Goal: Information Seeking & Learning: Learn about a topic

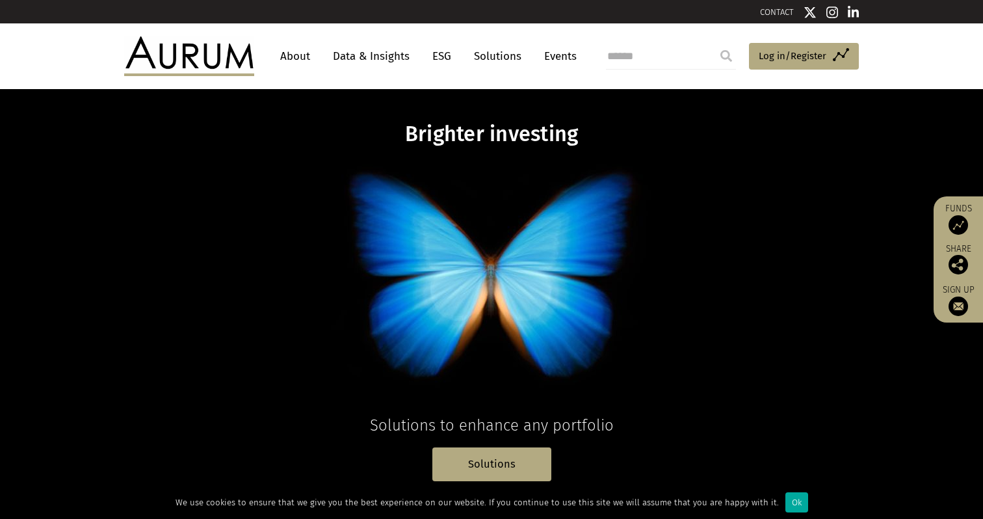
click at [287, 55] on link "About" at bounding box center [295, 56] width 43 height 24
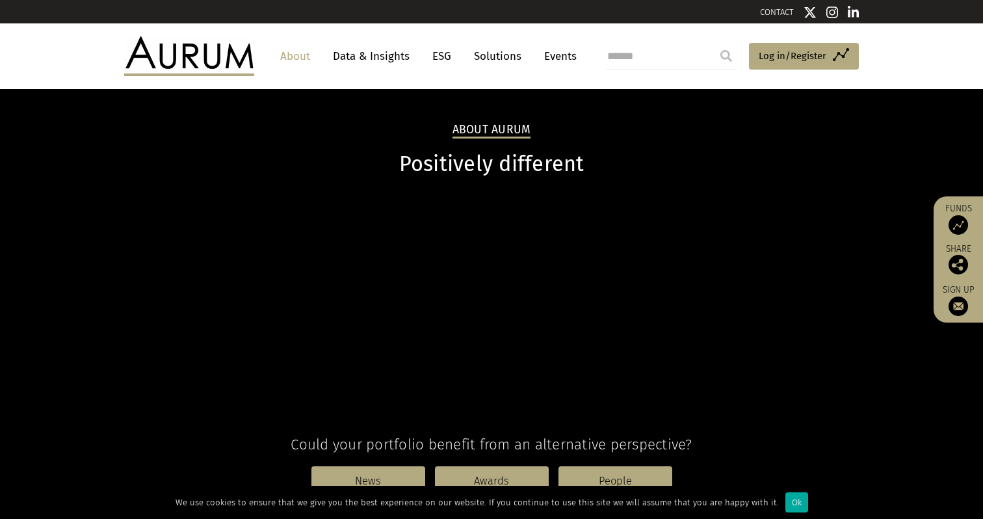
scroll to position [11, 0]
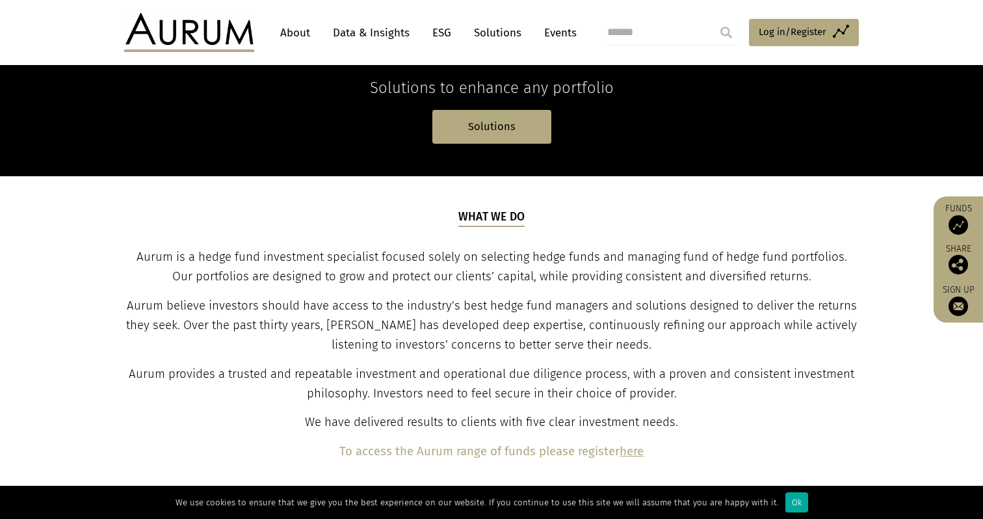
scroll to position [338, 0]
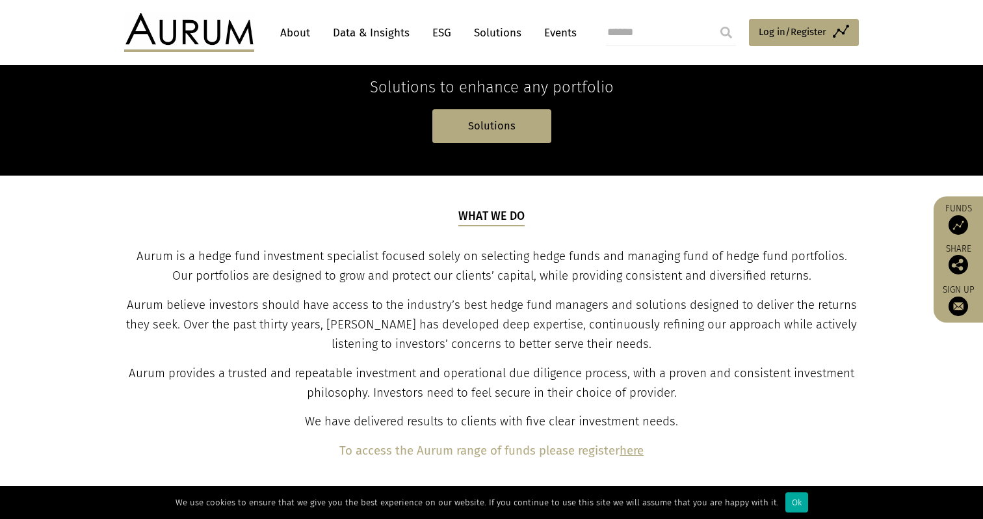
click at [310, 309] on span "Aurum believe investors should have access to the industry’s best hedge fund ma…" at bounding box center [491, 324] width 731 height 53
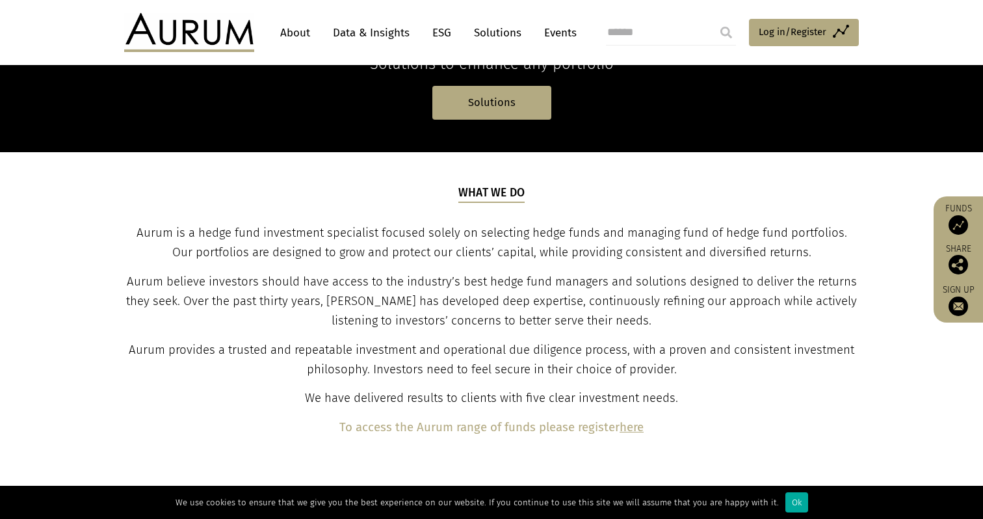
click at [314, 304] on span "Aurum believe investors should have access to the industry’s best hedge fund ma…" at bounding box center [491, 300] width 731 height 53
click at [279, 357] on span "Aurum provides a trusted and repeatable investment and operational due diligenc…" at bounding box center [492, 360] width 726 height 34
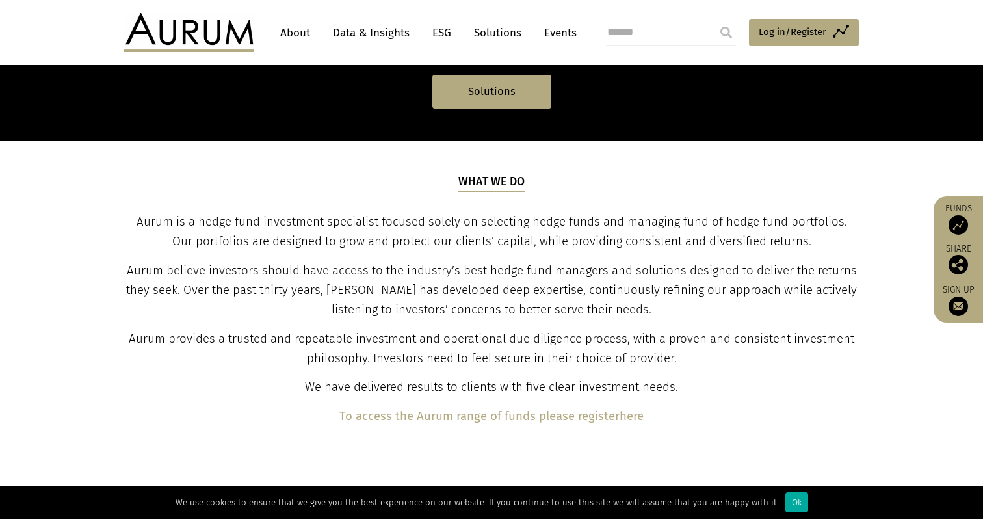
scroll to position [373, 0]
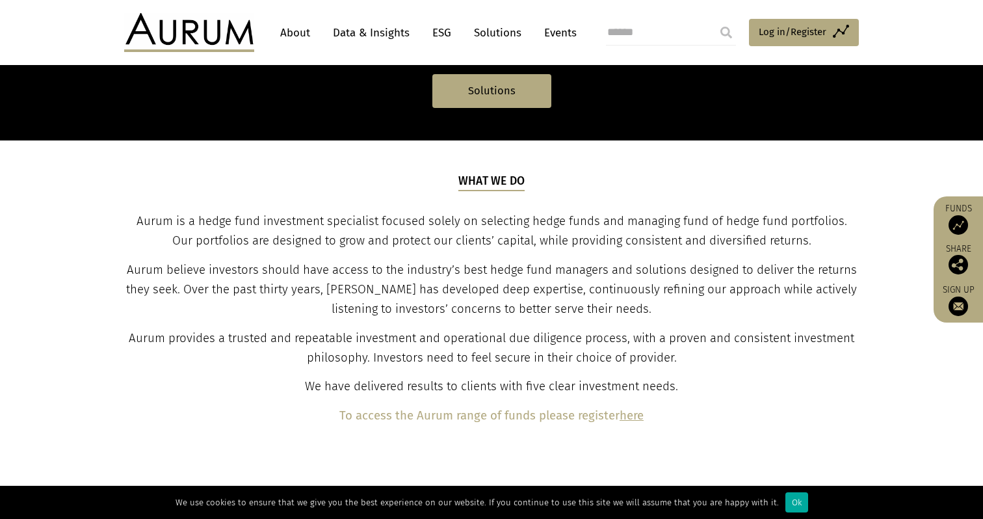
click at [276, 319] on p "Aurum believe investors should have access to the industry’s best hedge fund ma…" at bounding box center [492, 290] width 732 height 59
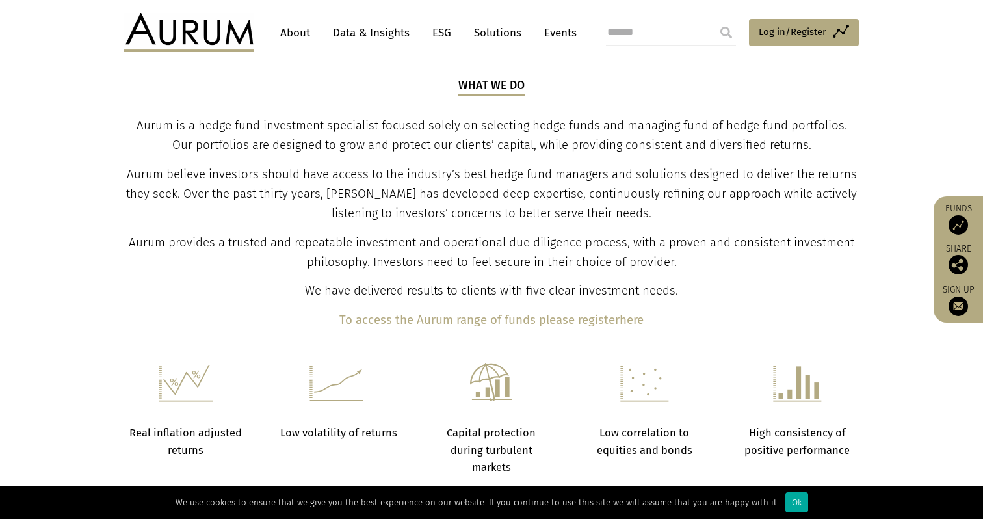
scroll to position [473, 0]
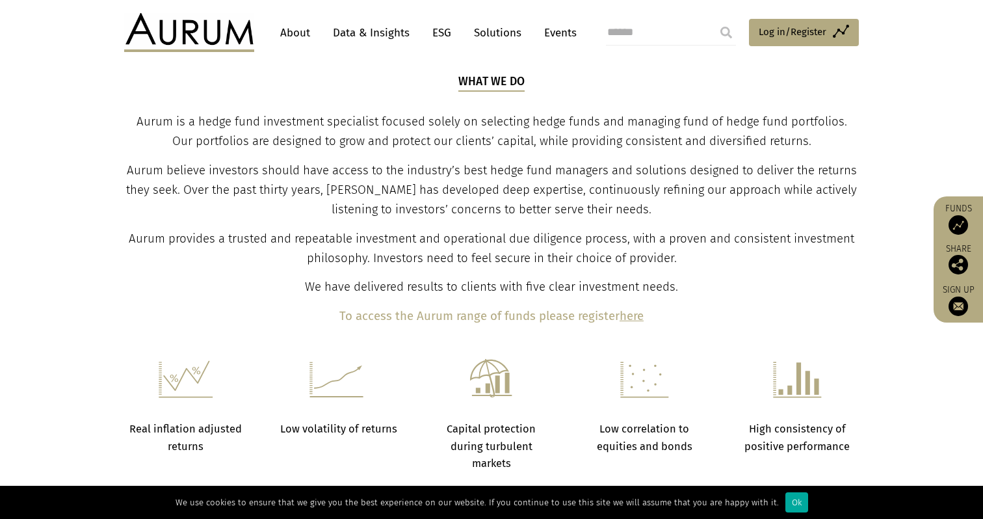
click at [297, 255] on p "Aurum provides a trusted and repeatable investment and operational due diligenc…" at bounding box center [492, 249] width 732 height 39
click at [309, 219] on p "Aurum believe investors should have access to the industry’s best hedge fund ma…" at bounding box center [492, 190] width 732 height 59
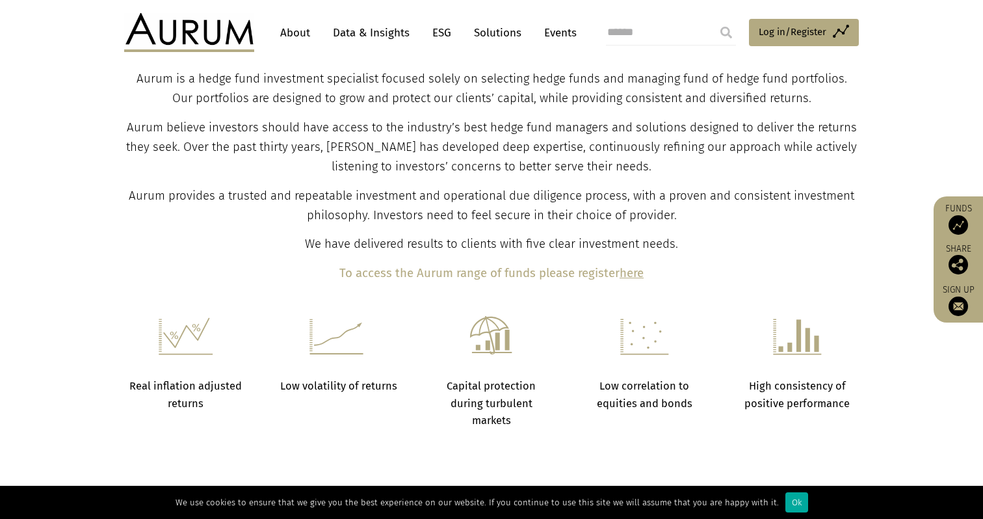
scroll to position [524, 0]
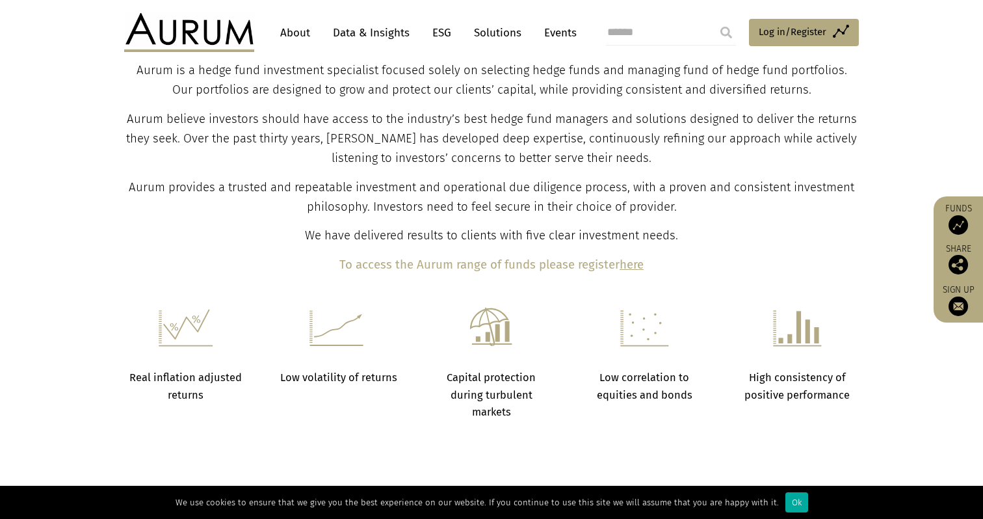
click at [234, 235] on p "We have delivered results to clients with five clear investment needs." at bounding box center [492, 236] width 732 height 20
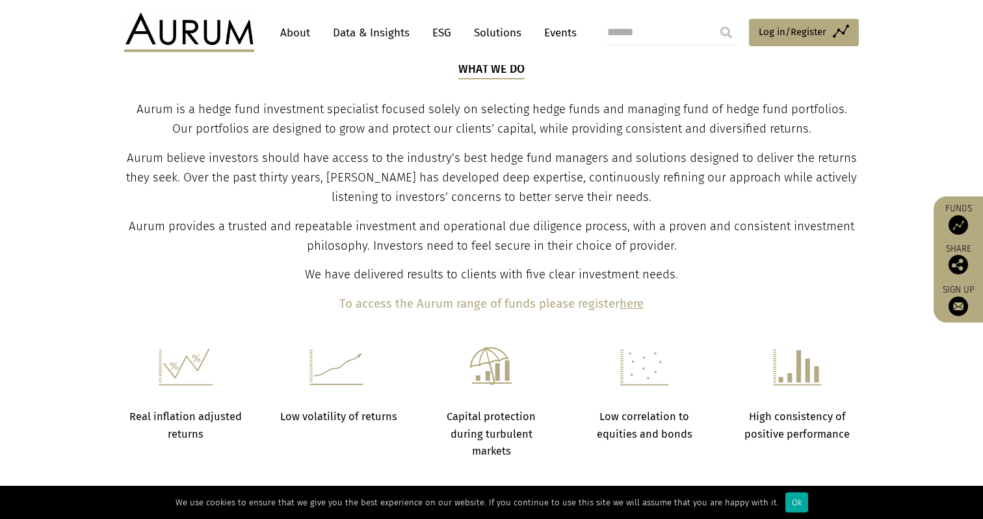
scroll to position [503, 0]
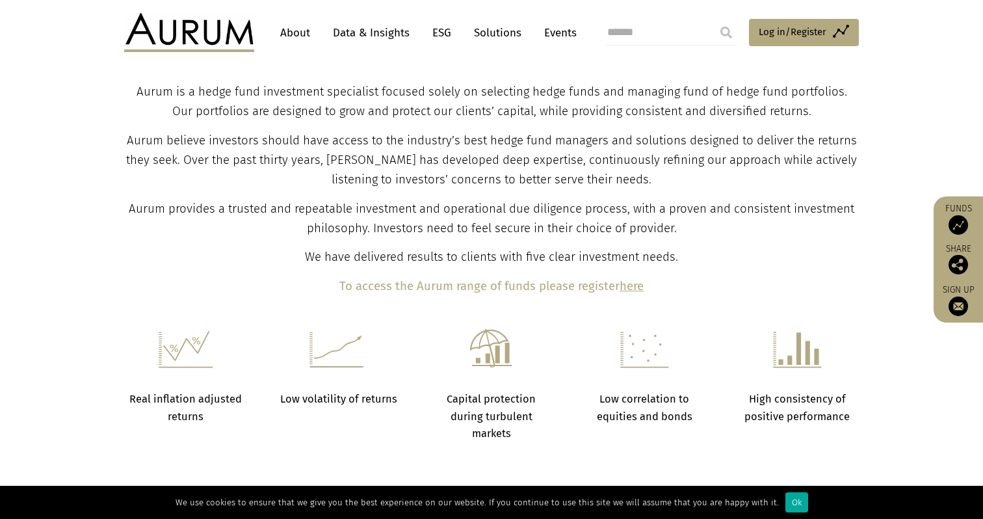
click at [377, 256] on span "We have delivered results to clients with five clear investment needs." at bounding box center [491, 257] width 373 height 14
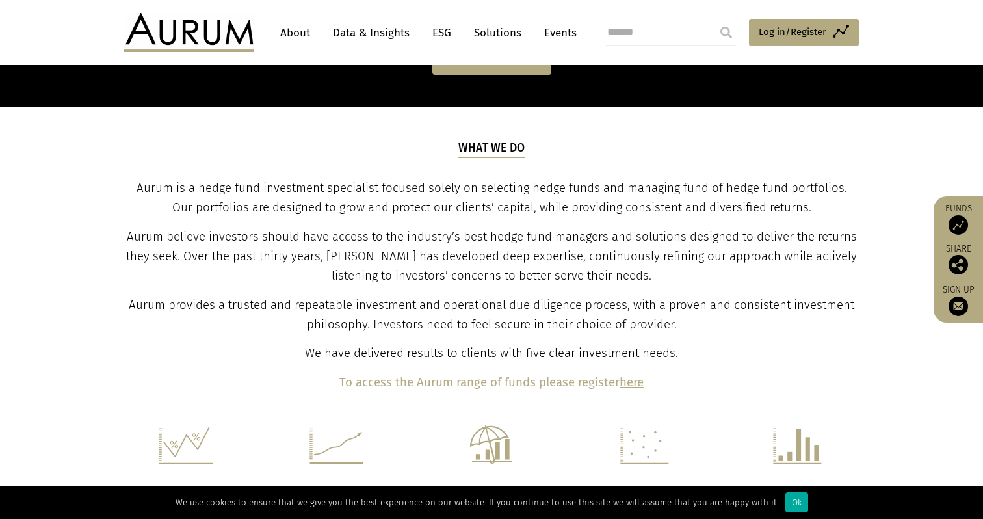
click at [377, 256] on span "Aurum believe investors should have access to the industry’s best hedge fund ma…" at bounding box center [491, 256] width 731 height 53
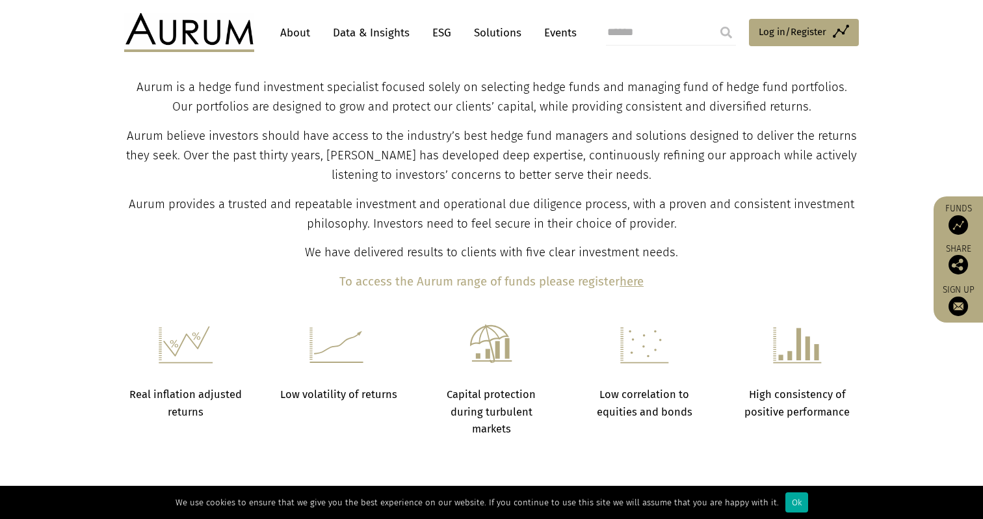
scroll to position [510, 0]
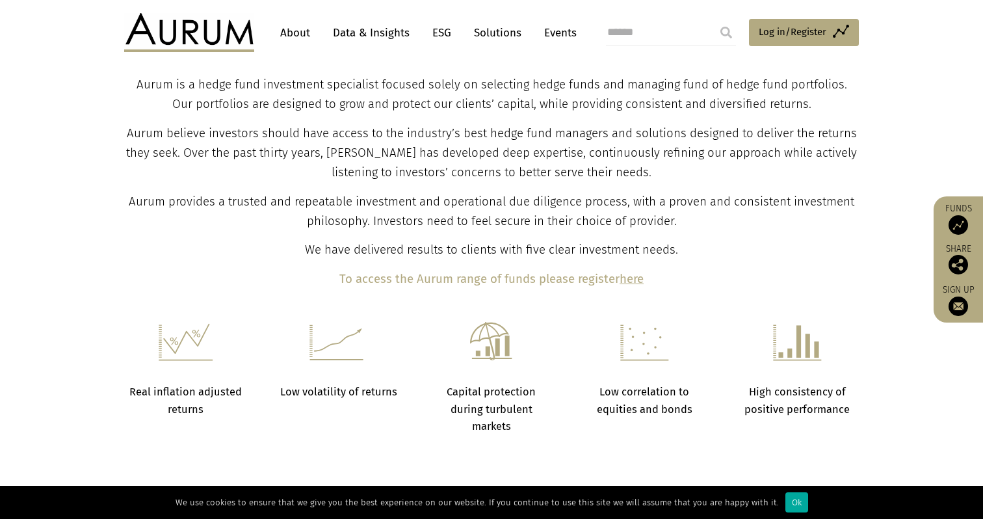
click at [340, 254] on span "We have delivered results to clients with five clear investment needs." at bounding box center [491, 250] width 373 height 14
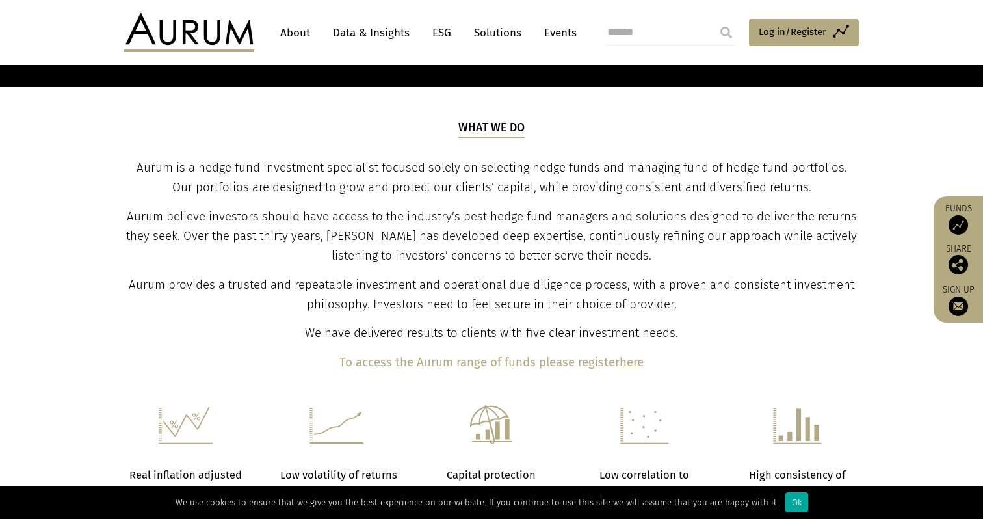
scroll to position [407, 0]
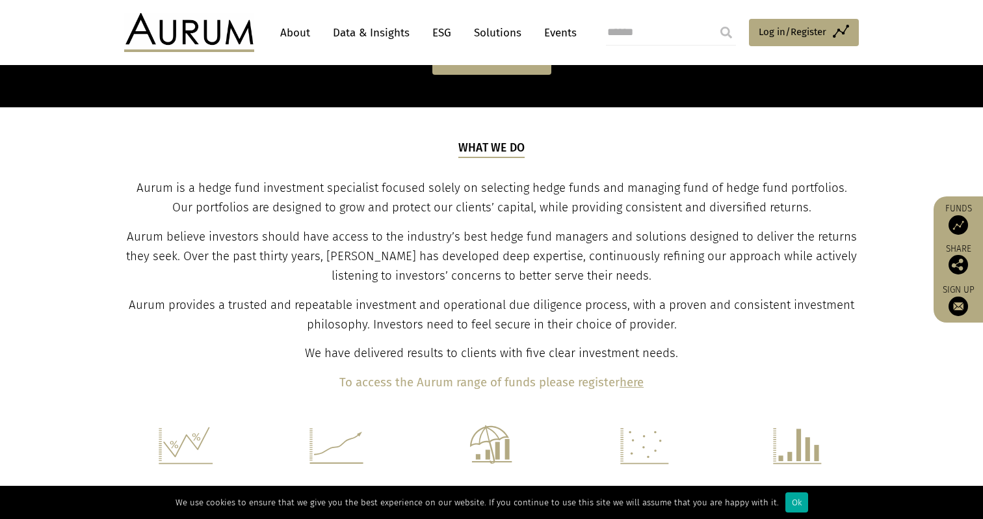
click at [341, 271] on p "Aurum believe investors should have access to the industry’s best hedge fund ma…" at bounding box center [492, 257] width 732 height 59
click at [349, 261] on span "Aurum believe investors should have access to the industry’s best hedge fund ma…" at bounding box center [491, 256] width 731 height 53
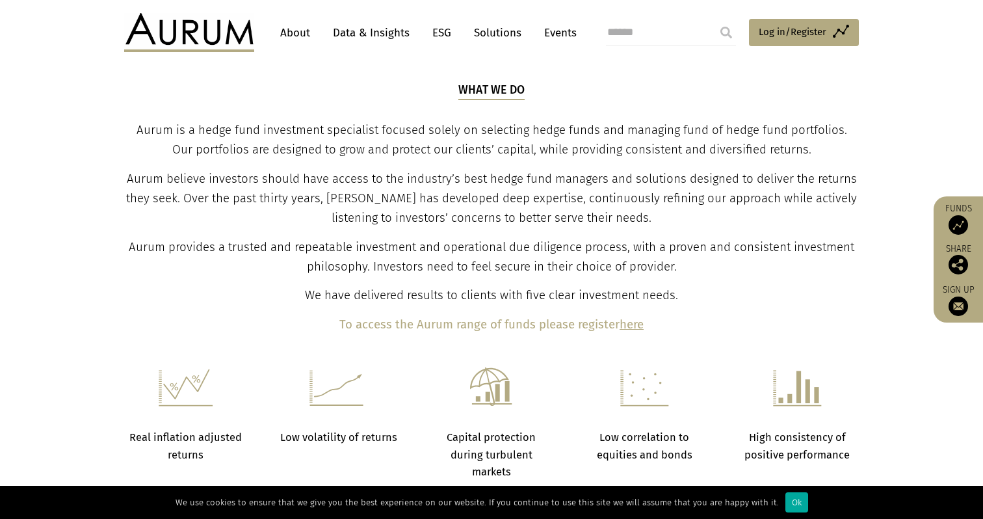
scroll to position [464, 0]
click at [373, 166] on div "What we do Aurum is a hedge fund investment specialist focused solely on select…" at bounding box center [492, 210] width 732 height 254
click at [367, 168] on div "What we do Aurum is a hedge fund investment specialist focused solely on select…" at bounding box center [492, 210] width 732 height 254
click at [378, 175] on span "Aurum believe investors should have access to the industry’s best hedge fund ma…" at bounding box center [491, 198] width 731 height 53
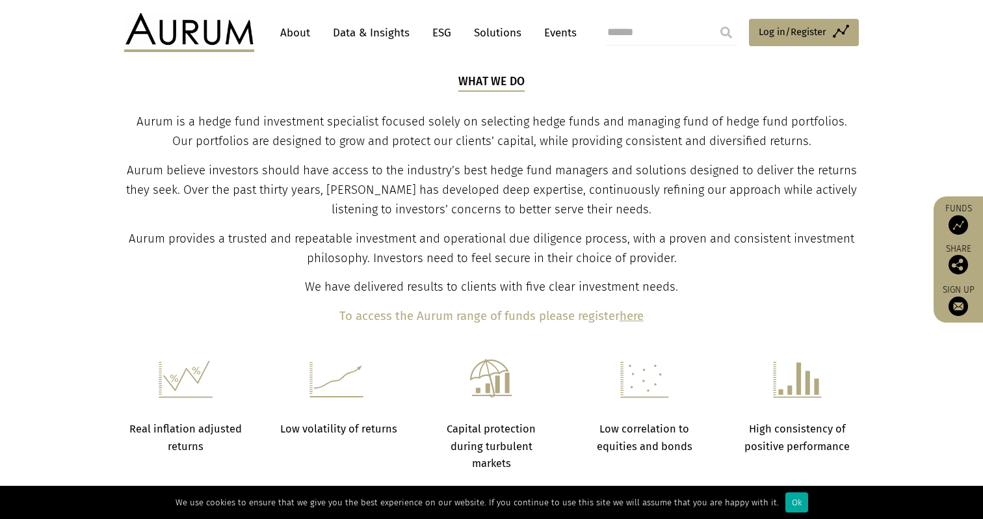
click at [405, 228] on div "What we do Aurum is a hedge fund investment specialist focused solely on select…" at bounding box center [492, 200] width 732 height 254
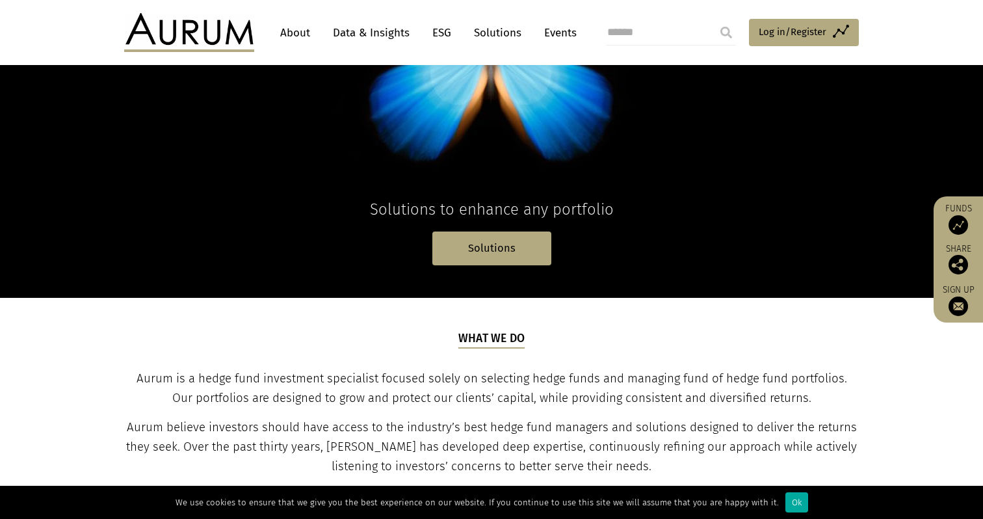
scroll to position [491, 0]
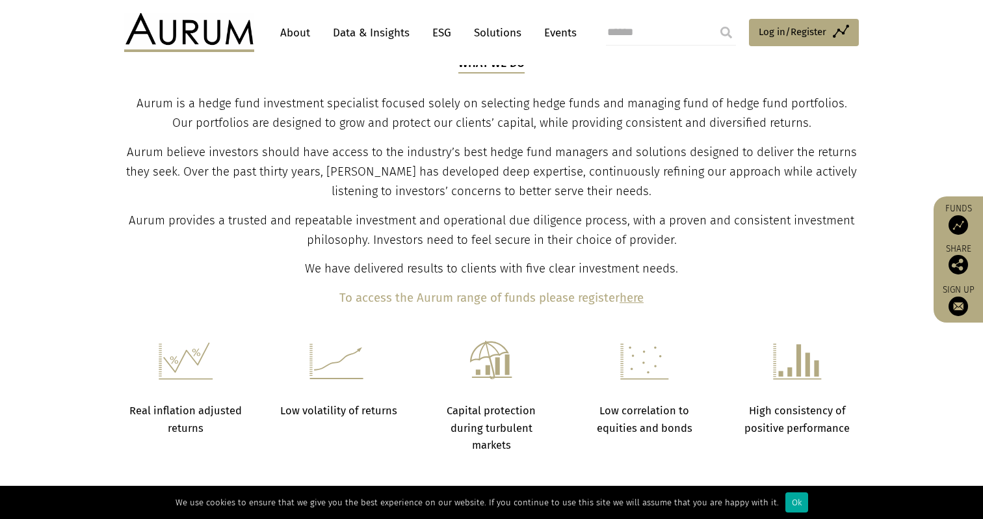
click at [405, 229] on p "Aurum provides a trusted and repeatable investment and operational due diligenc…" at bounding box center [492, 230] width 732 height 39
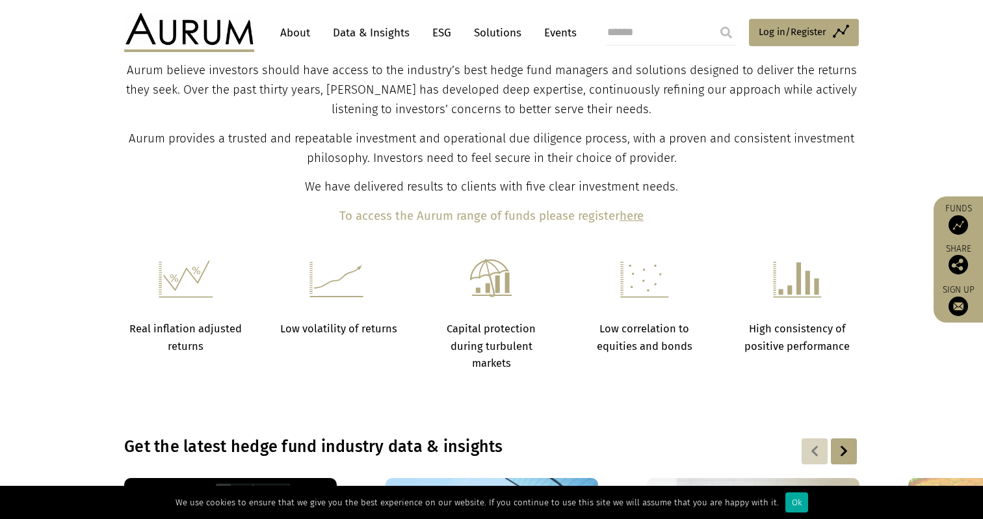
scroll to position [581, 0]
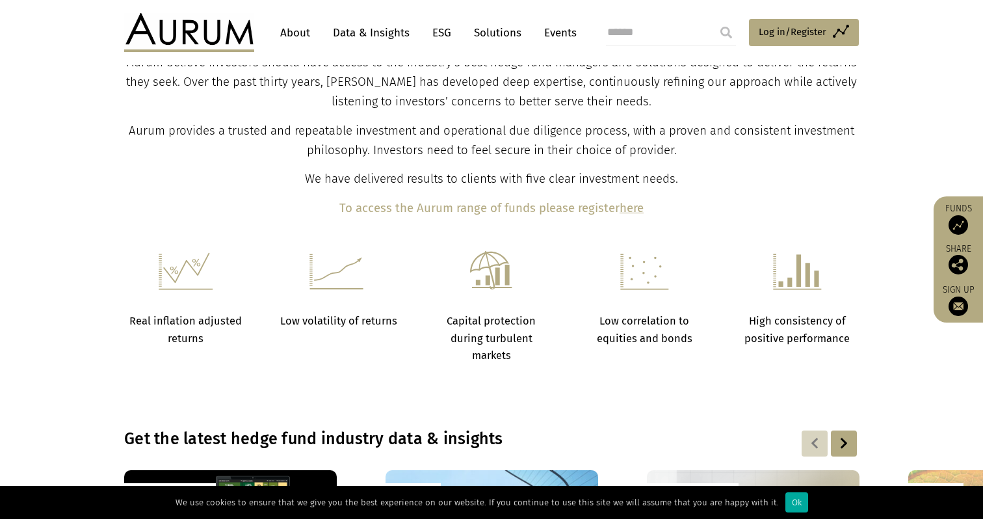
click at [339, 300] on h6 at bounding box center [339, 277] width 120 height 52
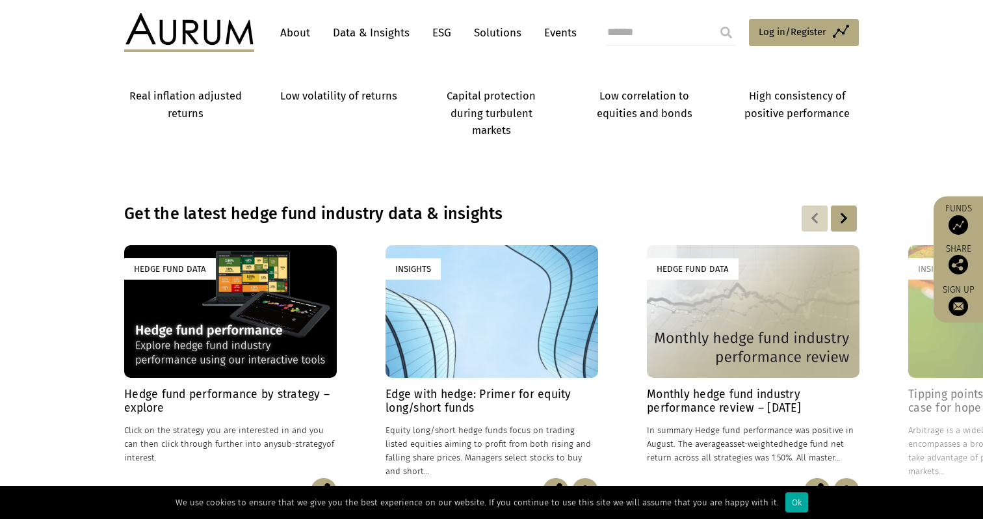
scroll to position [907, 0]
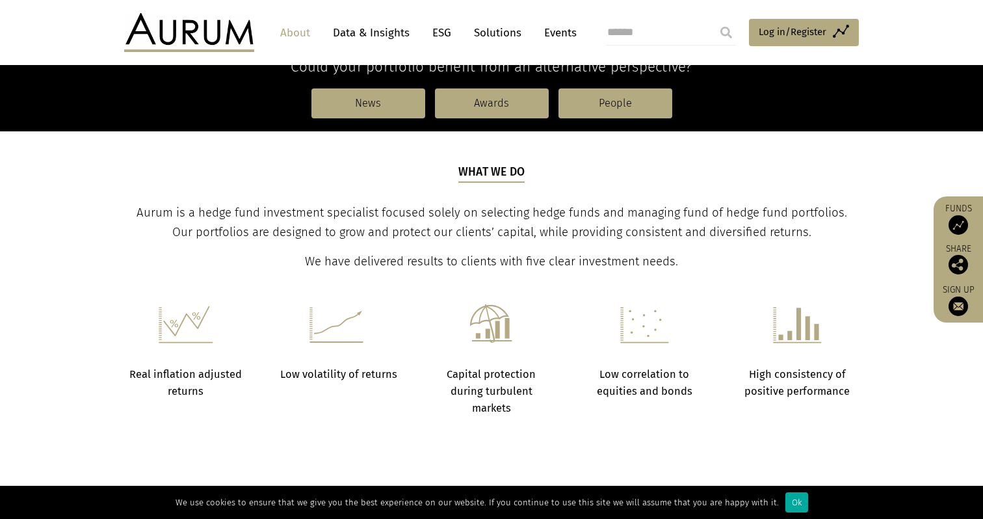
scroll to position [417, 0]
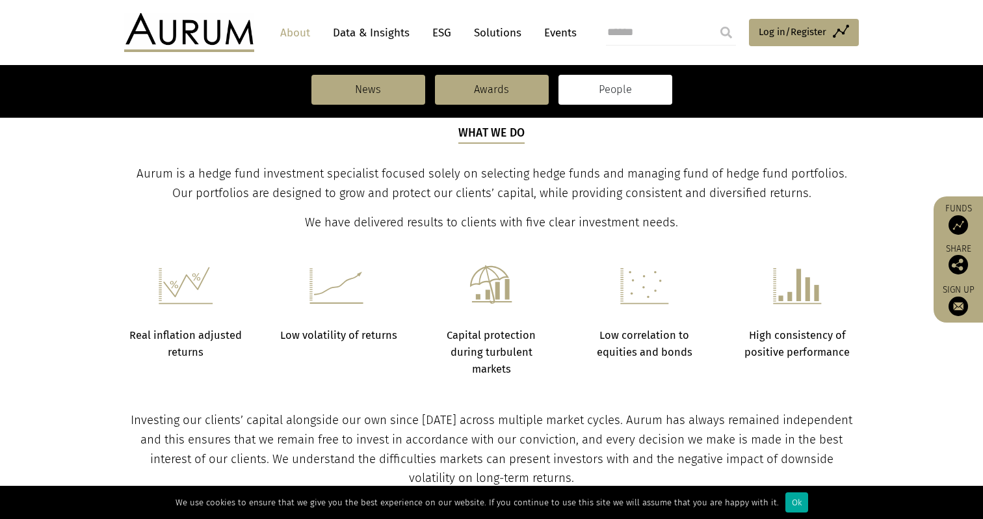
click at [617, 83] on link "People" at bounding box center [616, 90] width 114 height 30
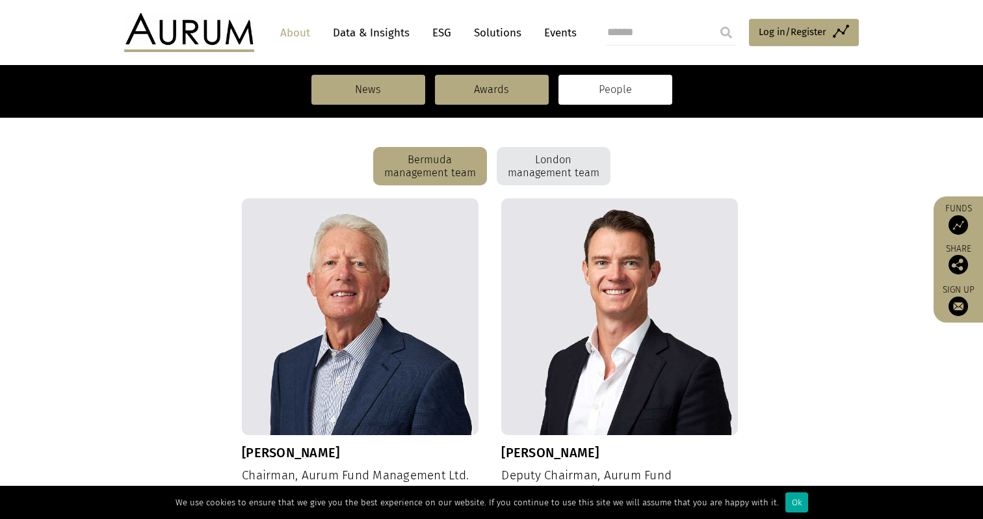
scroll to position [338, 0]
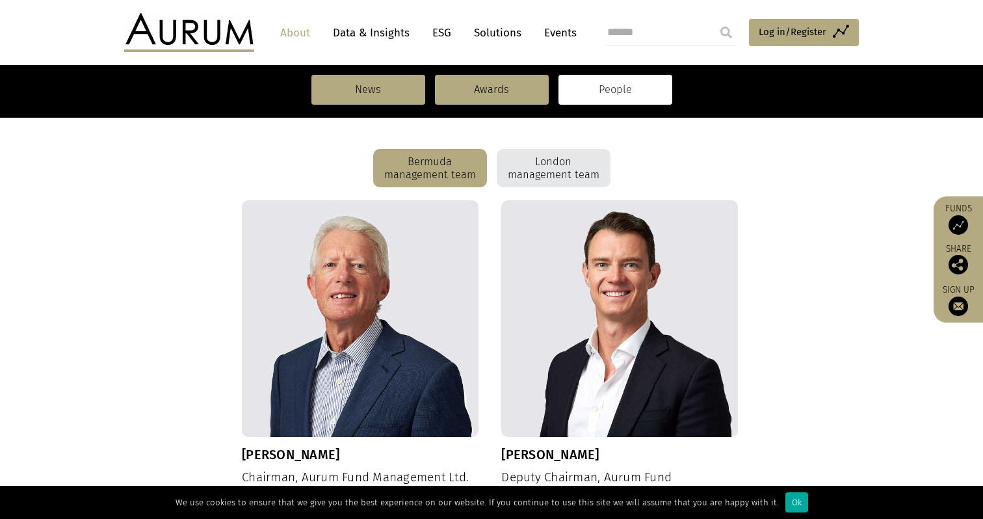
click at [243, 167] on div "Bermuda management team London management team" at bounding box center [491, 168] width 735 height 39
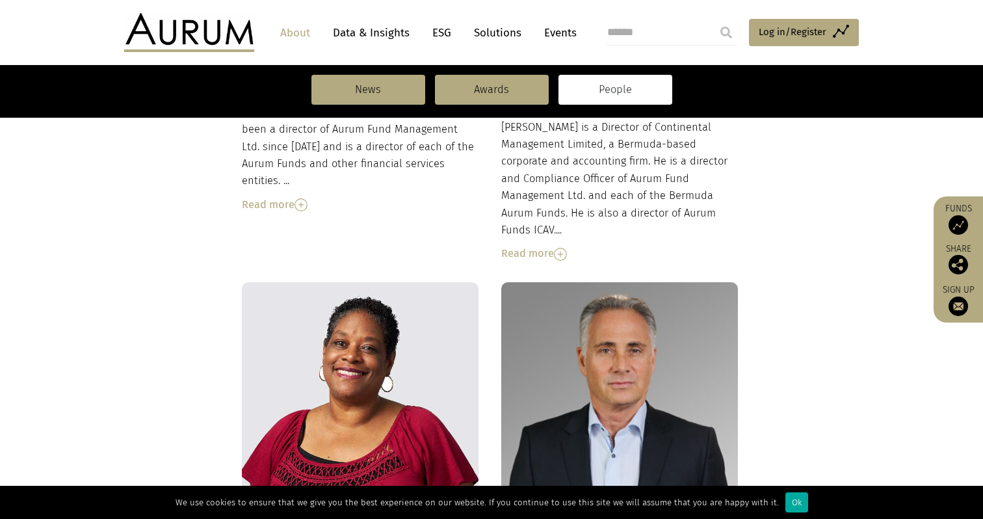
scroll to position [487, 0]
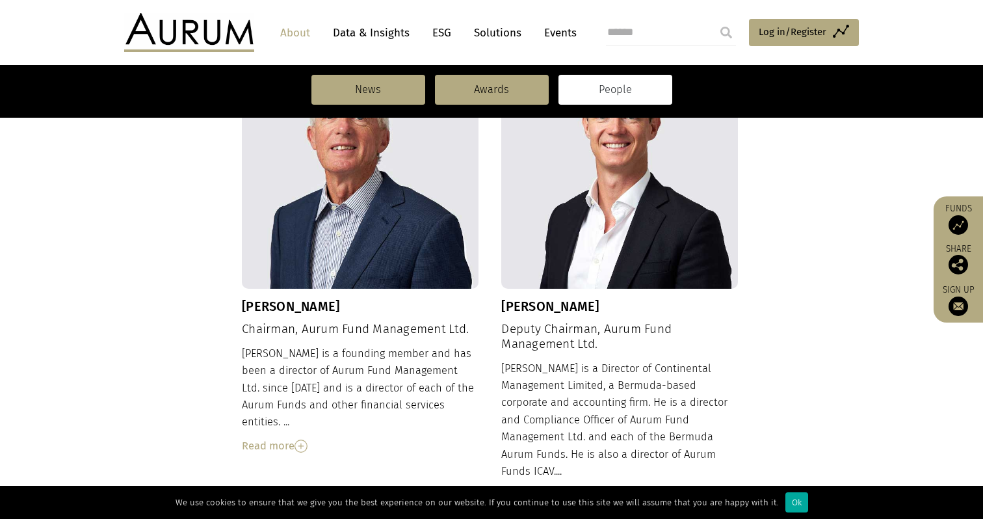
click at [298, 440] on img at bounding box center [301, 446] width 13 height 13
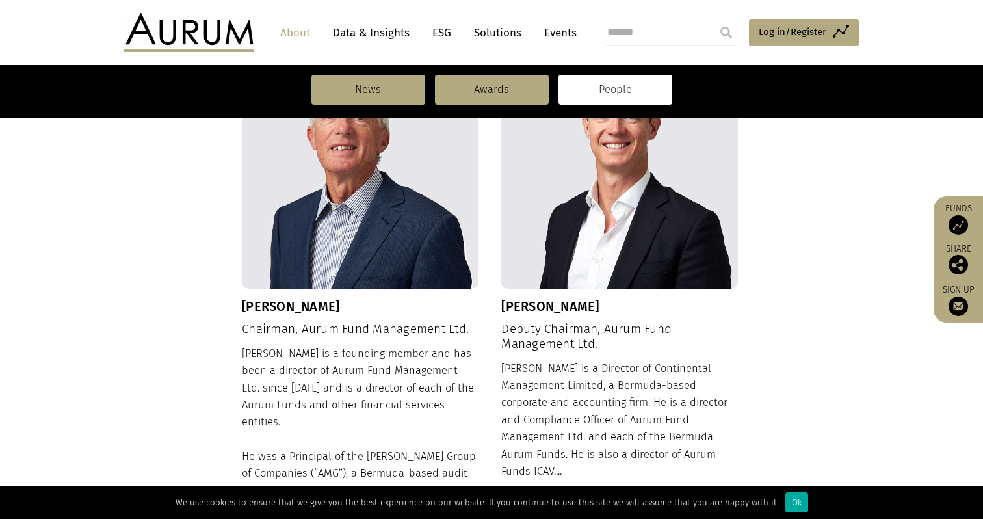
click at [302, 432] on div "Dudley is a founding member and has been a director of Aurum Fund Management Lt…" at bounding box center [360, 502] width 237 height 315
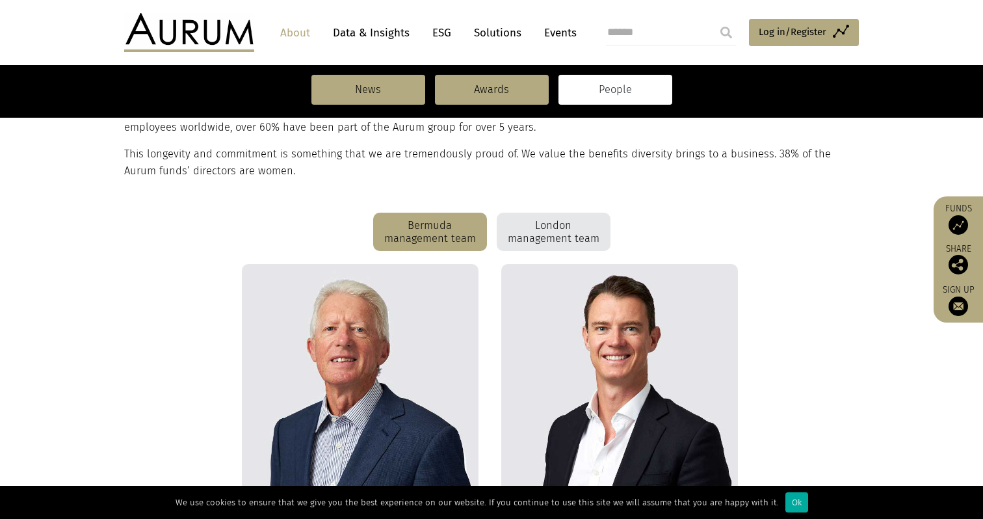
click at [546, 207] on section "One of our unique attributes is the longevity of our team. Aurum’s founding mem…" at bounding box center [491, 141] width 983 height 144
click at [546, 225] on div "London management team" at bounding box center [554, 232] width 114 height 39
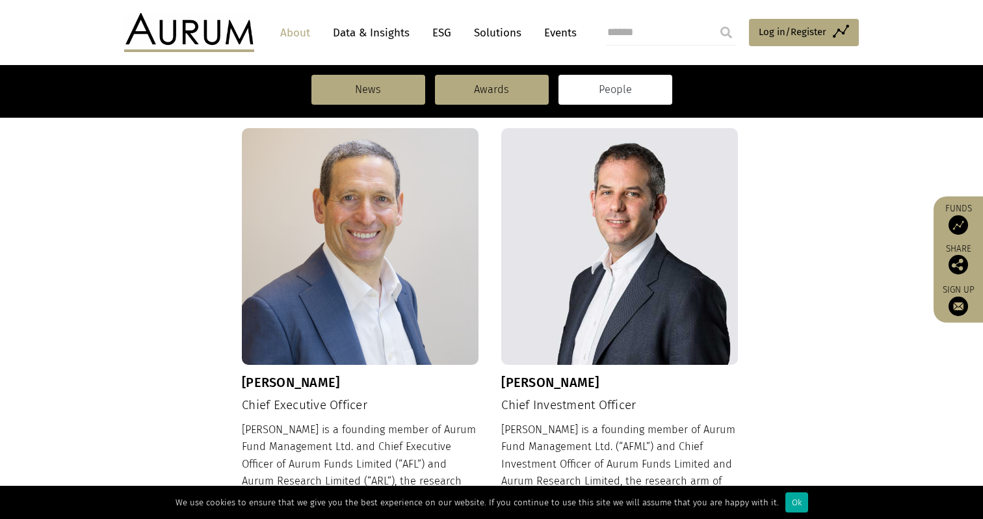
scroll to position [401, 0]
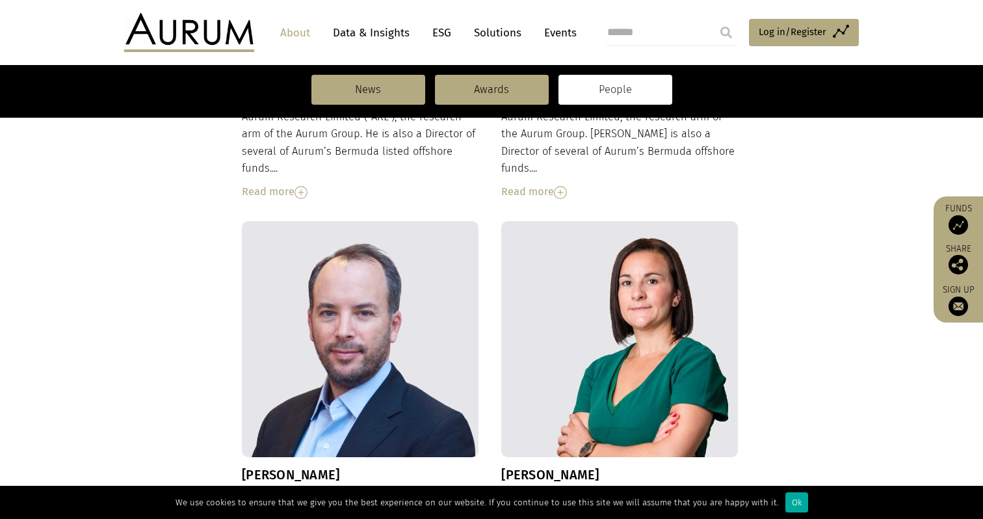
scroll to position [880, 0]
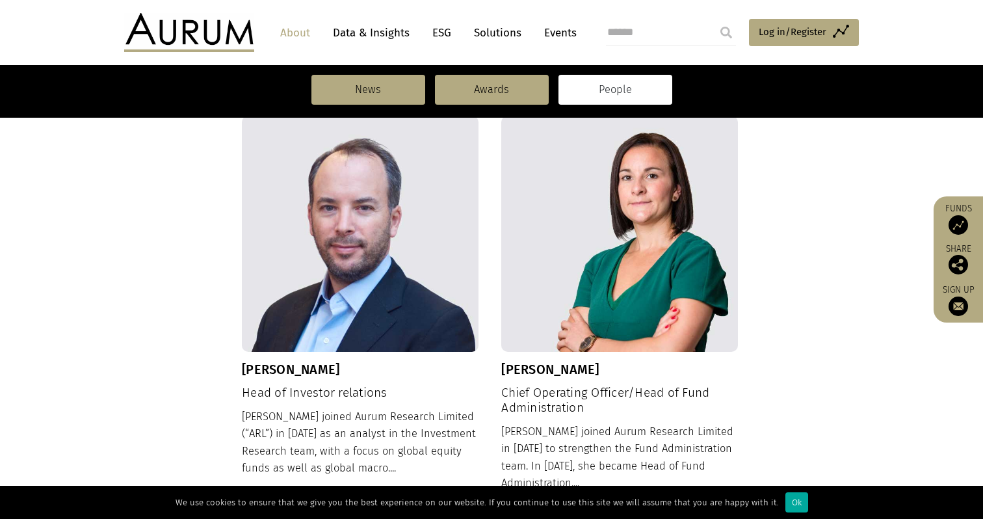
click at [824, 268] on div "Kevin Gundle Chief Executive Officer Kevin is a founding member of Aurum Fund M…" at bounding box center [491, 317] width 735 height 1316
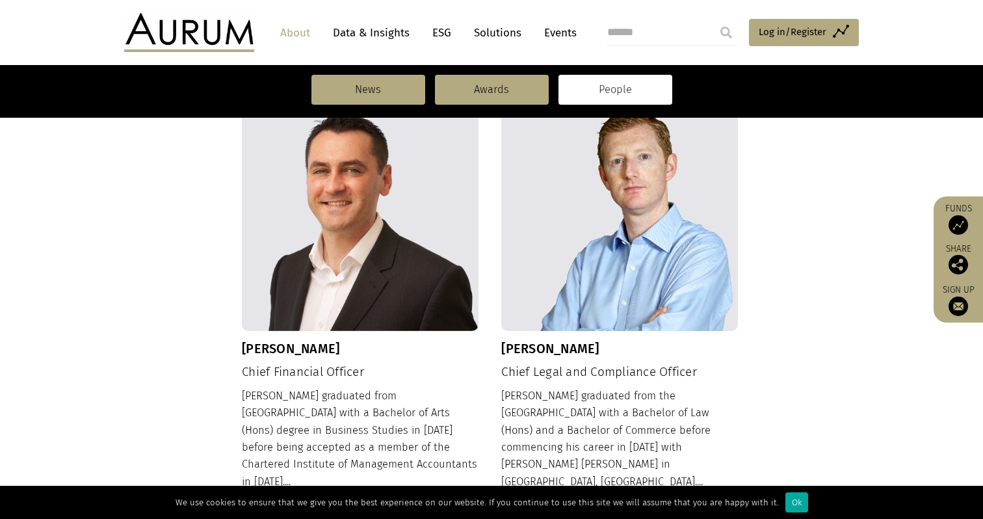
scroll to position [1356, 0]
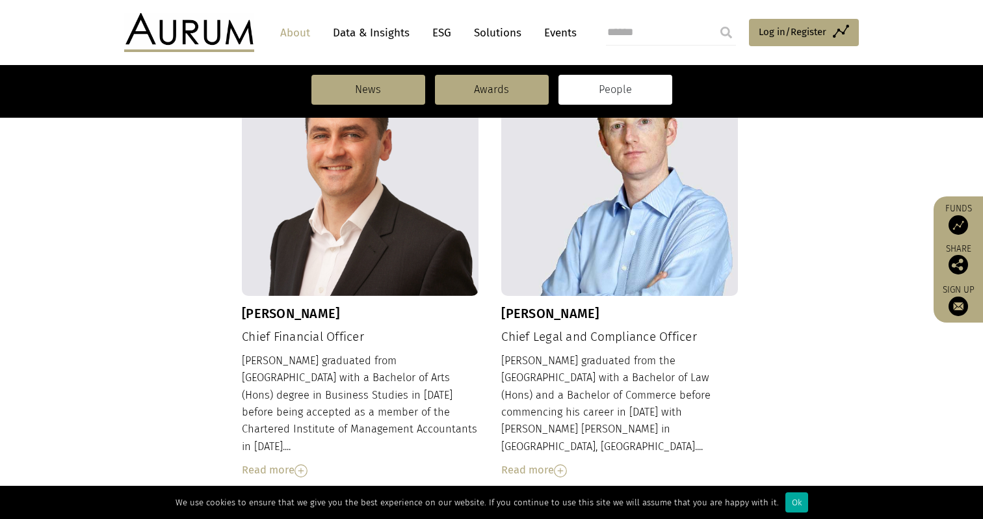
click at [624, 401] on div "Damien graduated from the Flinders University of South Australia with a Bachelo…" at bounding box center [619, 416] width 237 height 127
click at [575, 462] on div "Read more" at bounding box center [619, 470] width 237 height 17
click at [575, 416] on div "Damien graduated from the Flinders University of South Australia with a Bachelo…" at bounding box center [619, 528] width 237 height 350
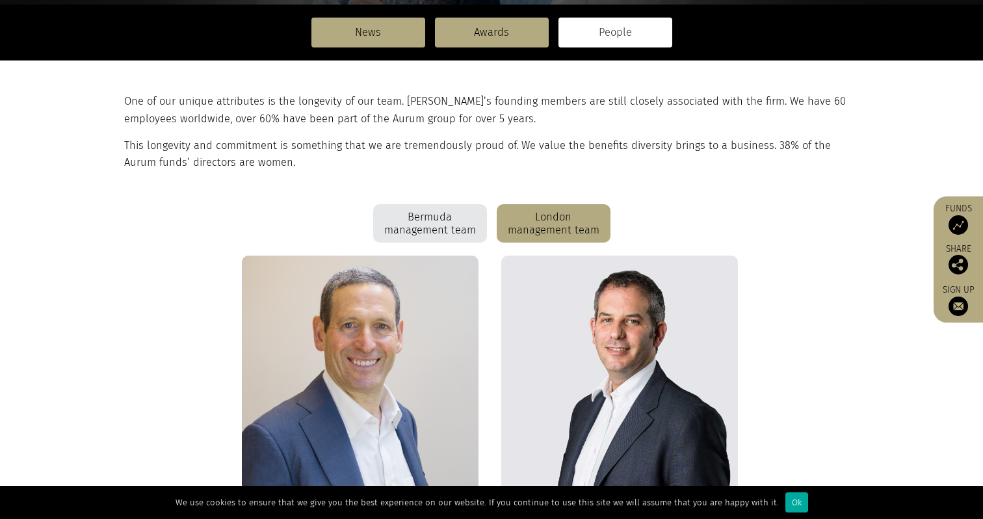
scroll to position [0, 0]
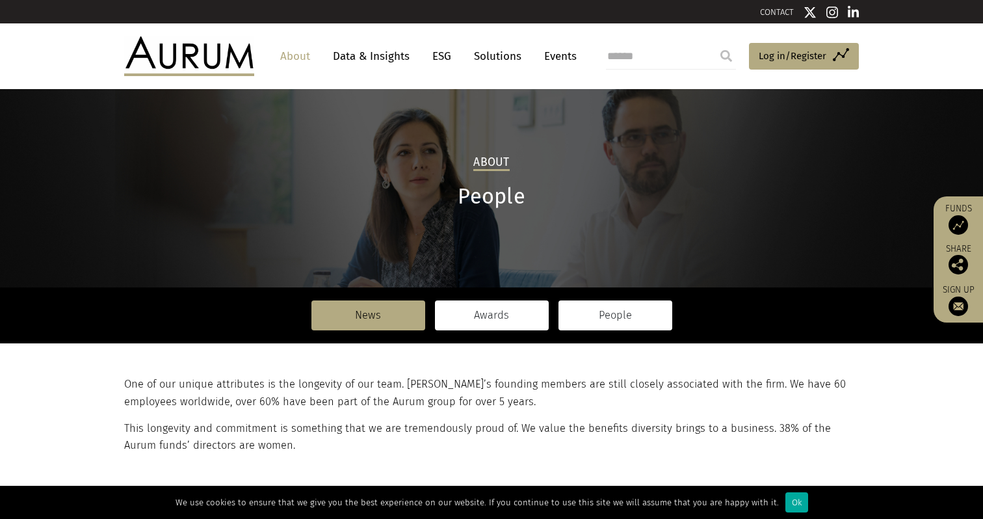
click at [510, 326] on link "Awards" at bounding box center [492, 315] width 114 height 30
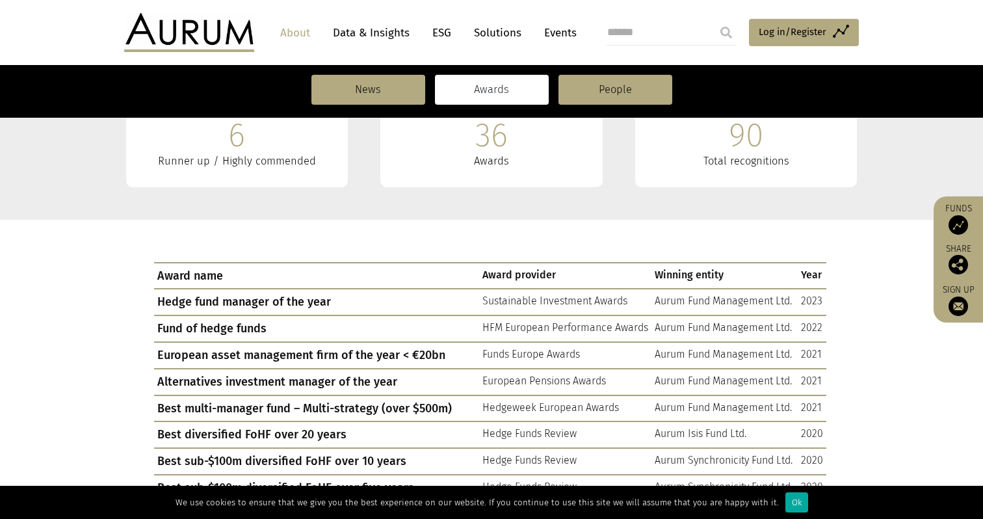
scroll to position [333, 0]
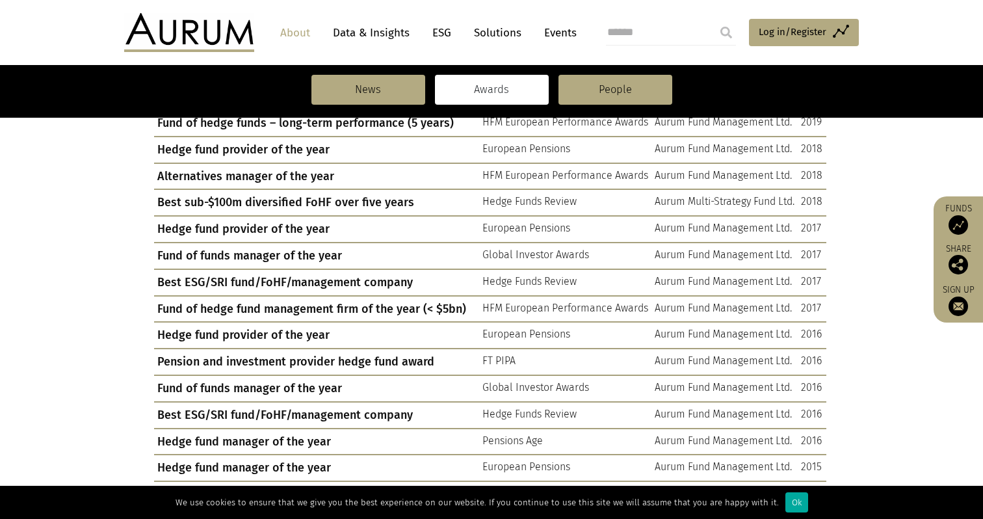
scroll to position [0, 0]
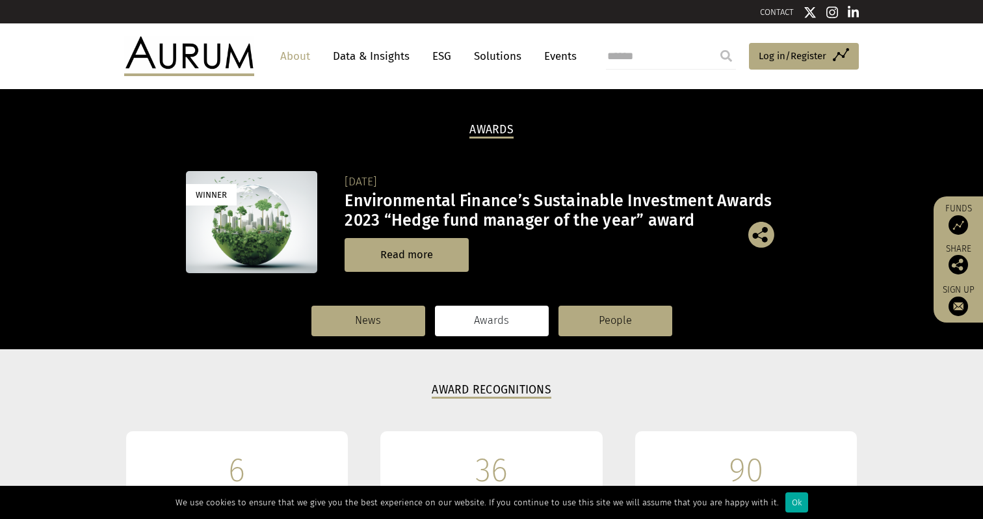
click at [497, 221] on h3 "Environmental Finance’s Sustainable Investment Awards 2023 “Hedge fund manager …" at bounding box center [569, 210] width 449 height 39
click at [506, 62] on link "Solutions" at bounding box center [498, 56] width 60 height 24
